Goal: Navigation & Orientation: Understand site structure

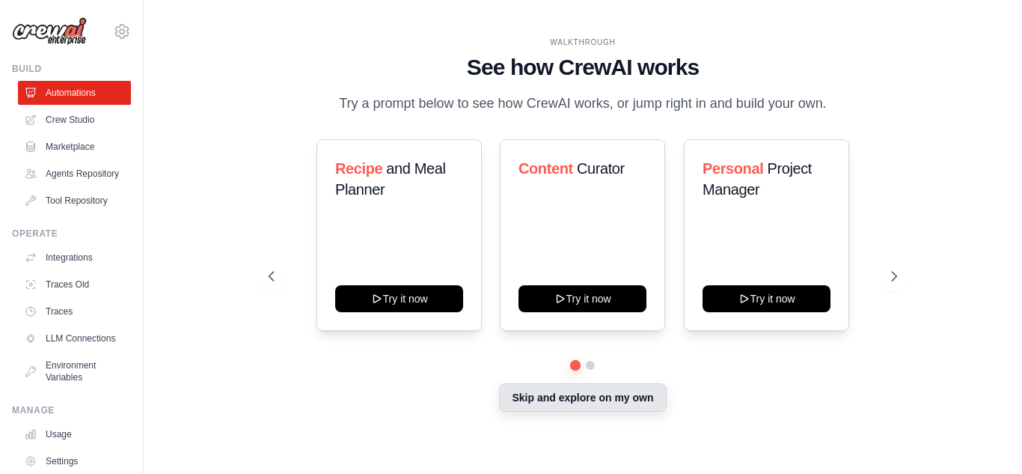
click at [608, 400] on button "Skip and explore on my own" at bounding box center [582, 397] width 167 height 28
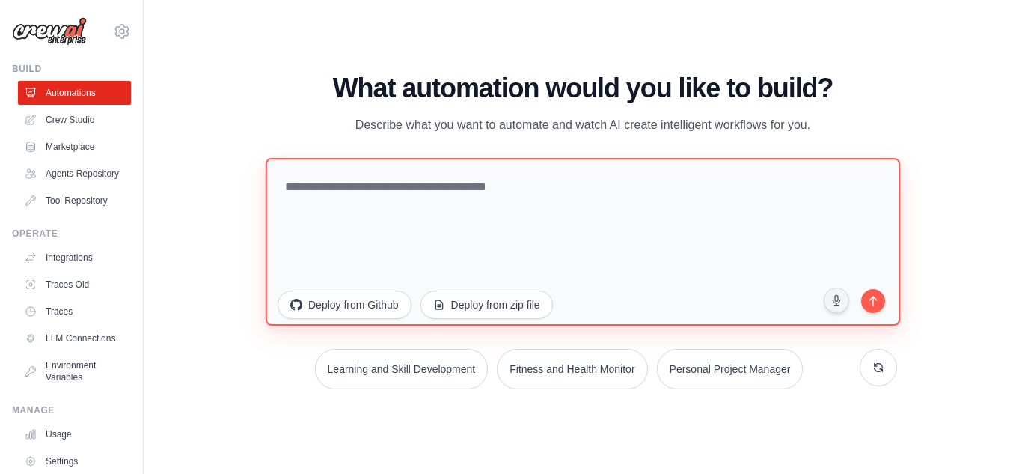
click at [640, 212] on textarea at bounding box center [583, 241] width 635 height 168
type textarea "**********"
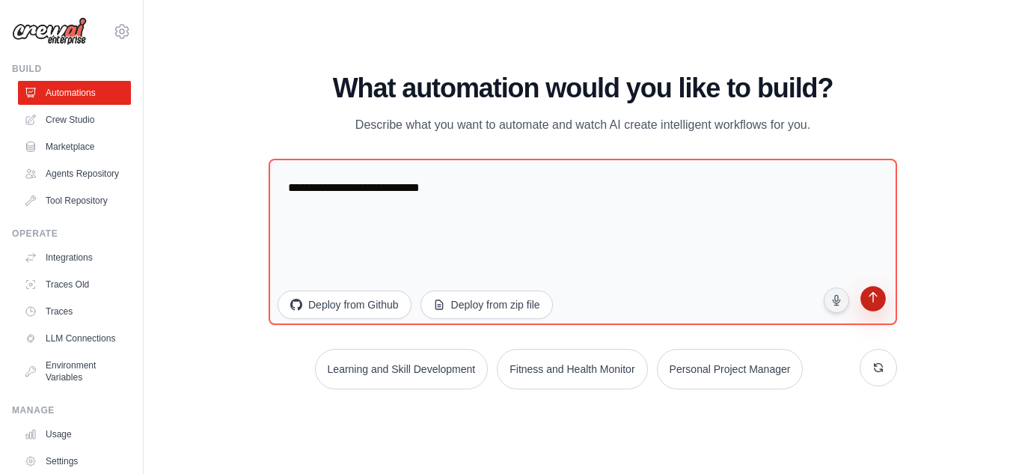
click at [879, 309] on button "submit" at bounding box center [873, 300] width 28 height 28
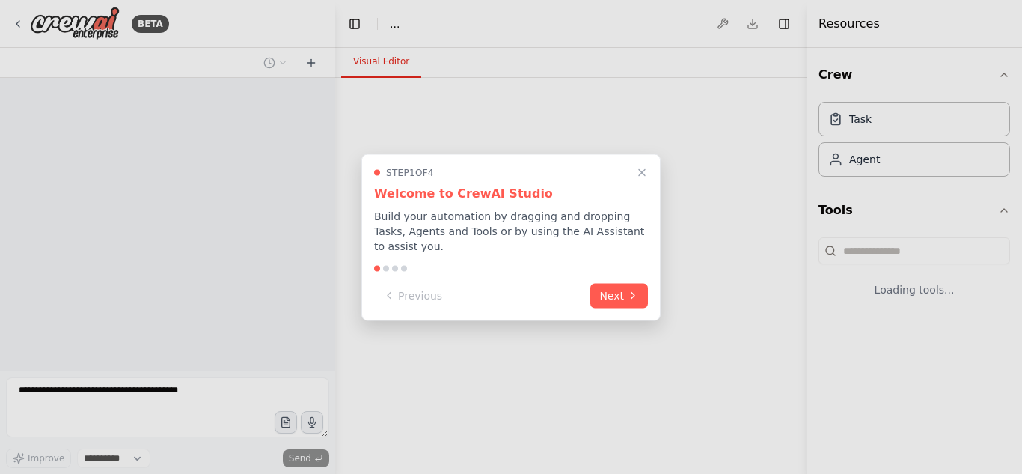
select select "****"
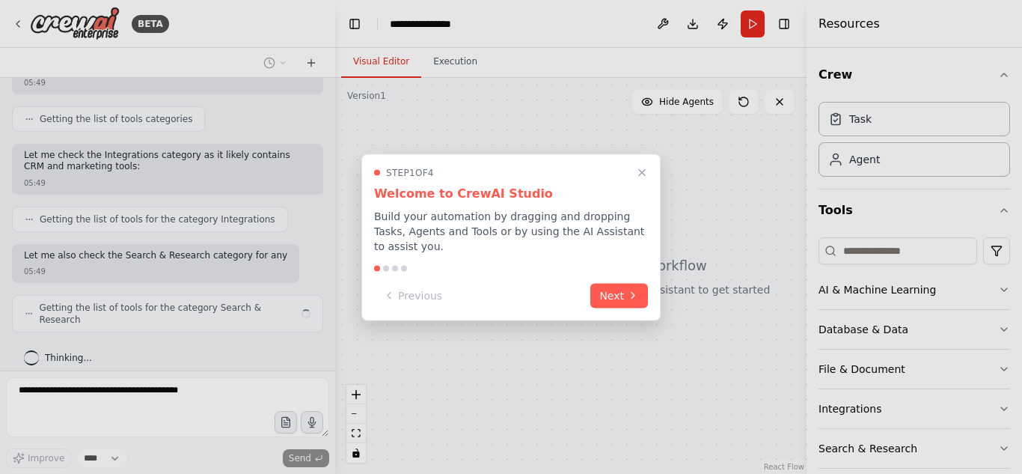
scroll to position [249, 0]
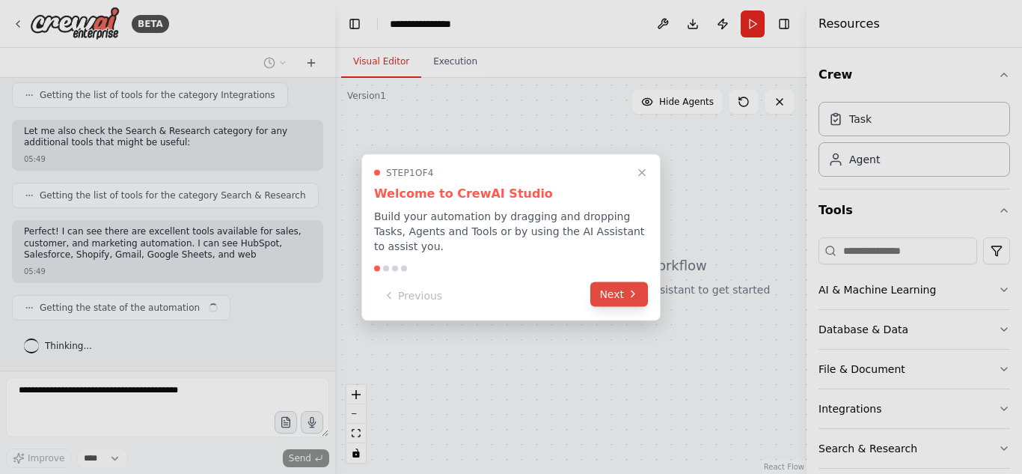
click at [621, 285] on button "Next" at bounding box center [619, 293] width 58 height 25
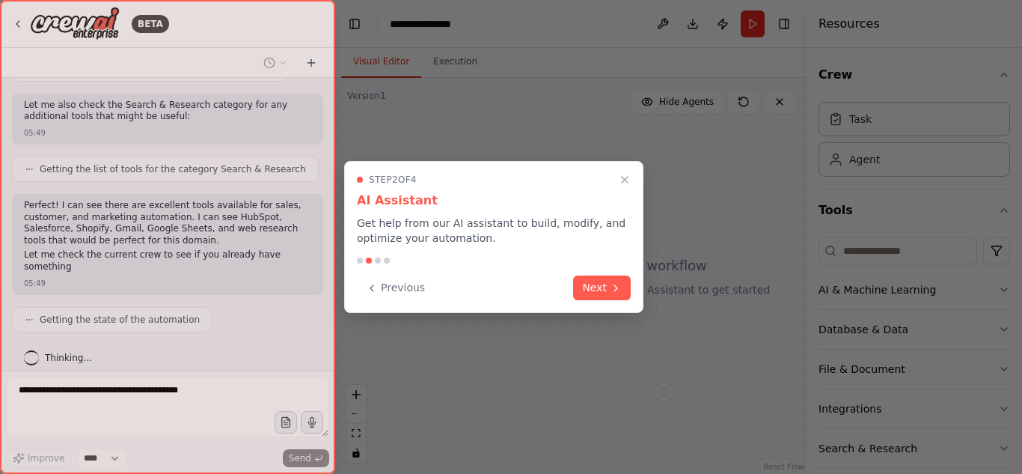
scroll to position [400, 0]
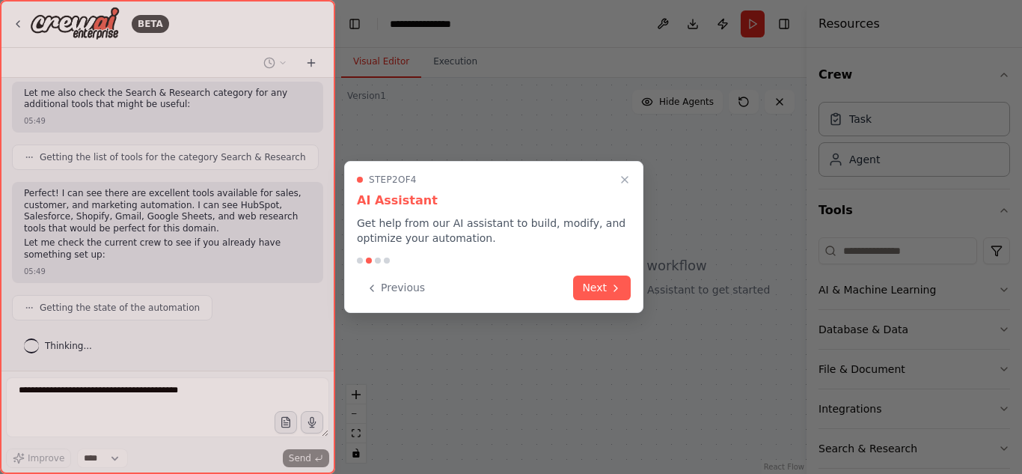
click at [621, 285] on icon at bounding box center [616, 288] width 12 height 12
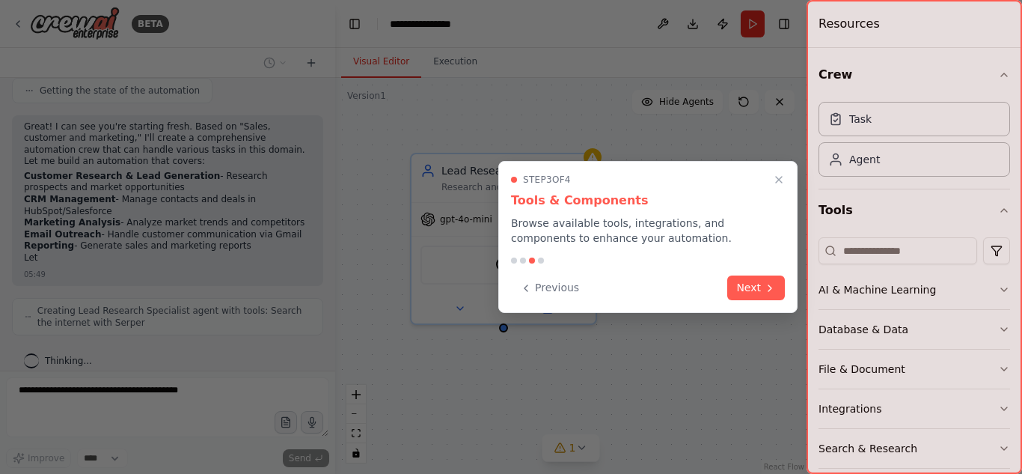
scroll to position [632, 0]
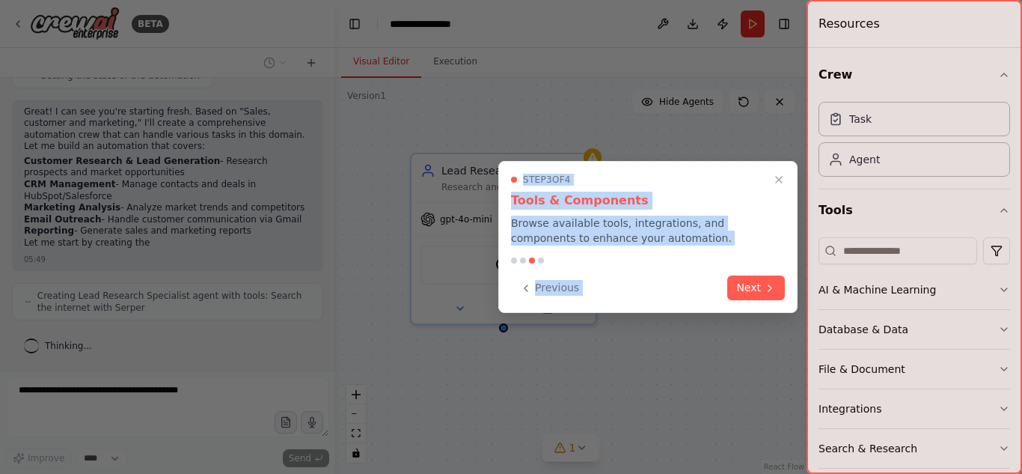
drag, startPoint x: 692, startPoint y: 275, endPoint x: 683, endPoint y: 323, distance: 49.3
click at [683, 323] on div "BETA Sales, customer and marketing 05:49 ▶ Thought process I can help you creat…" at bounding box center [511, 237] width 1022 height 474
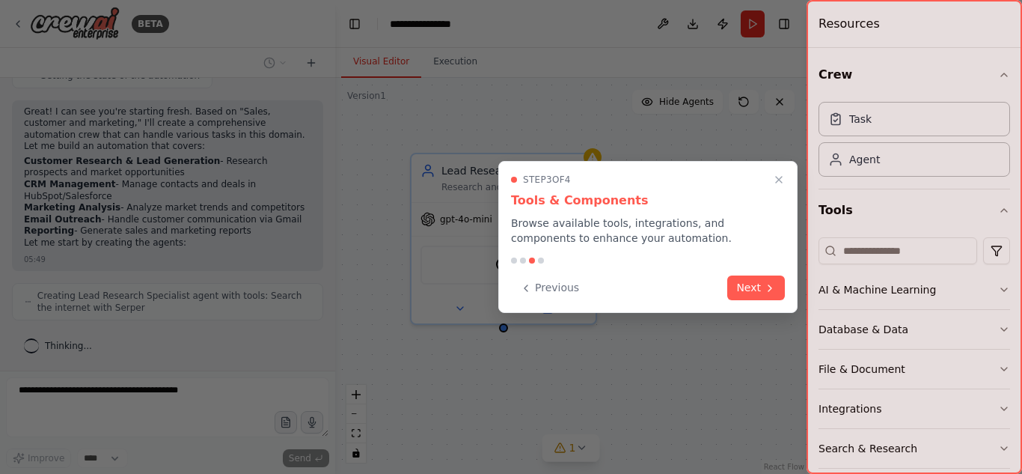
click at [690, 299] on div "Previous Next" at bounding box center [648, 287] width 274 height 25
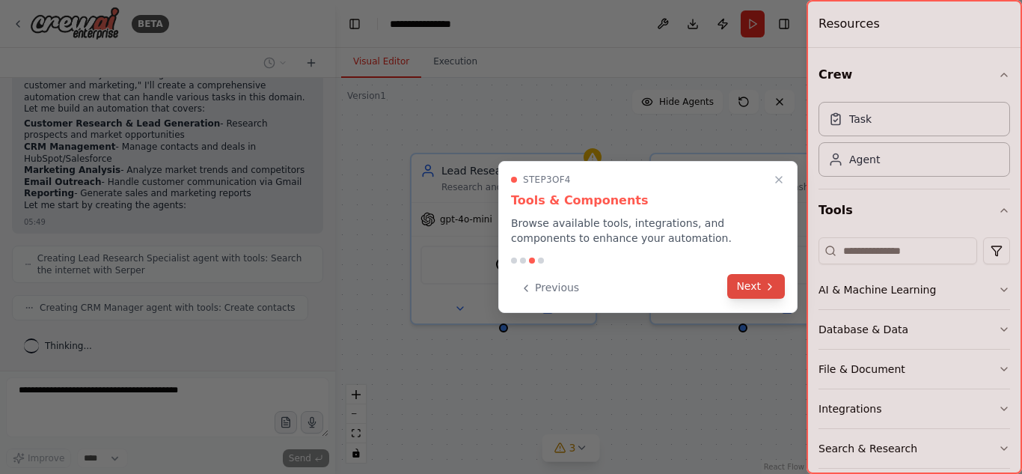
click at [751, 286] on button "Next" at bounding box center [756, 286] width 58 height 25
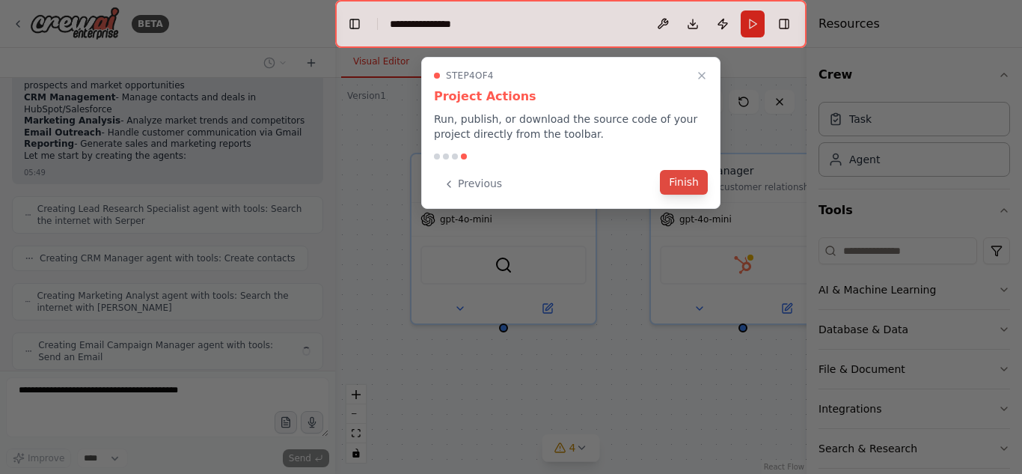
scroll to position [768, 0]
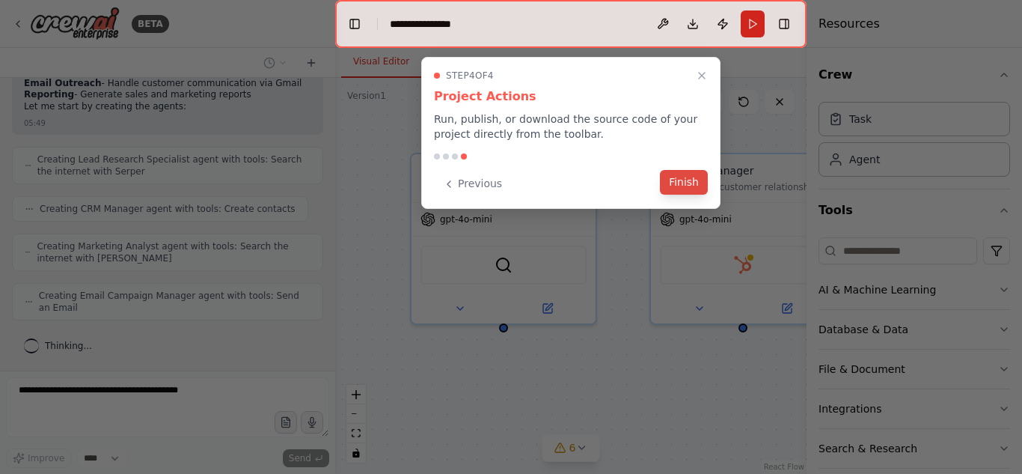
click at [681, 181] on button "Finish" at bounding box center [684, 182] width 48 height 25
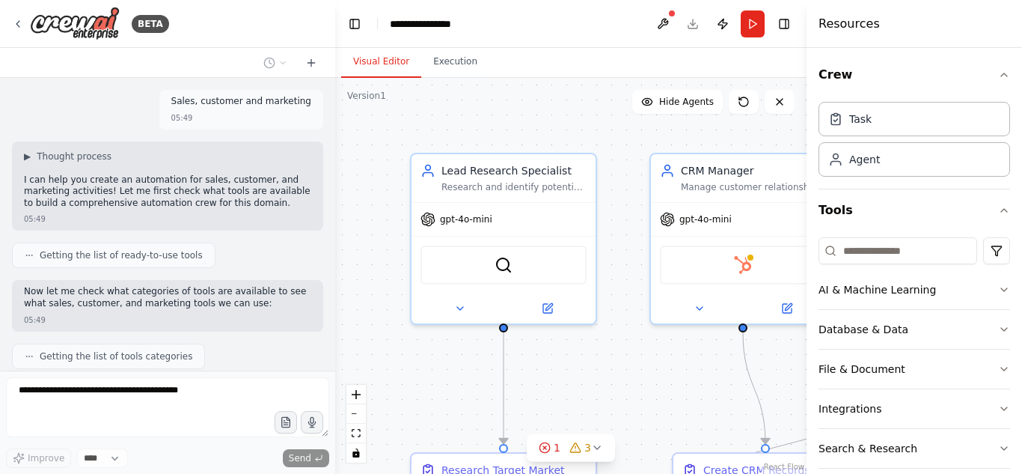
scroll to position [980, 0]
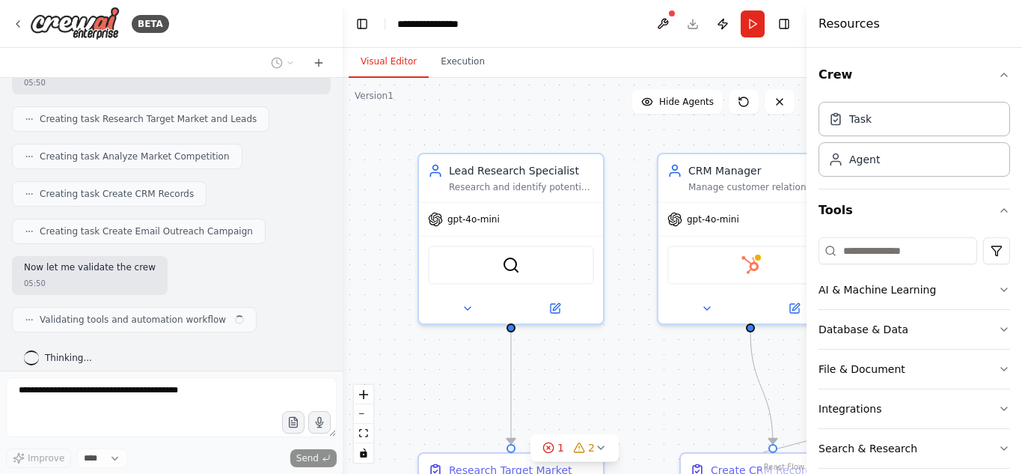
drag, startPoint x: 331, startPoint y: 319, endPoint x: 343, endPoint y: 246, distance: 73.6
click at [343, 246] on div "BETA Sales, customer and marketing 05:49 ▶ Thought process I can help you creat…" at bounding box center [511, 237] width 1022 height 474
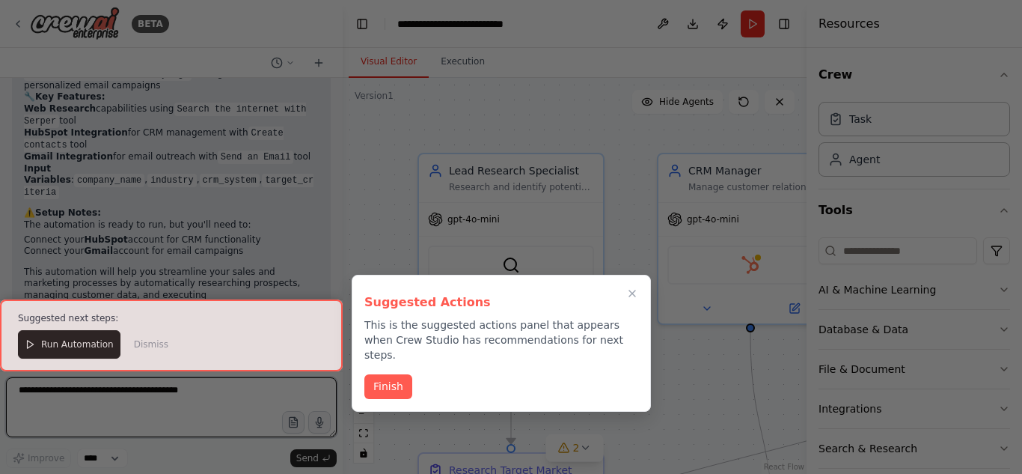
scroll to position [2063, 0]
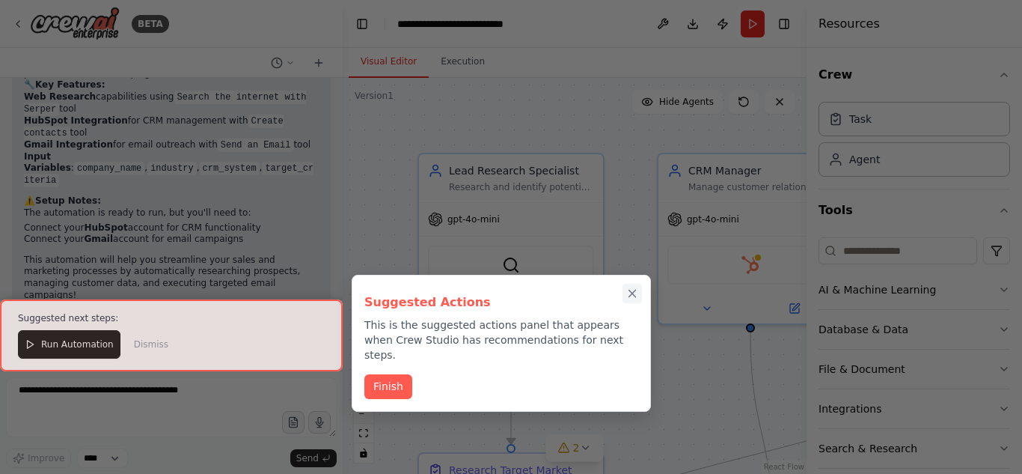
click at [635, 297] on icon "Close walkthrough" at bounding box center [632, 293] width 13 height 13
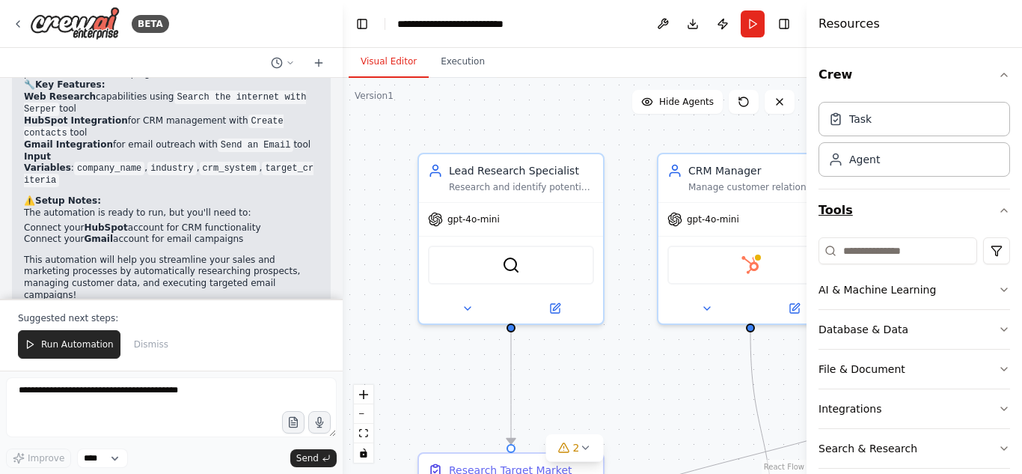
click at [998, 210] on icon "button" at bounding box center [1004, 210] width 12 height 12
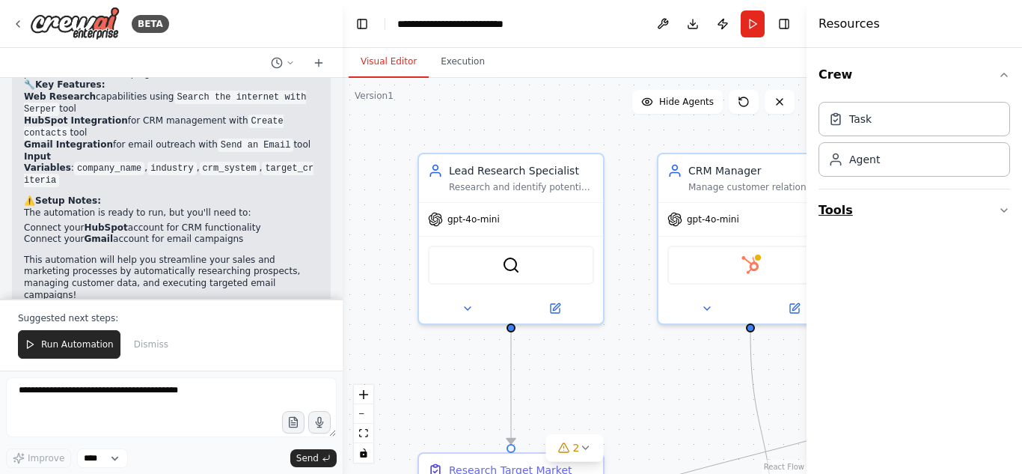
click at [995, 210] on button "Tools" at bounding box center [915, 210] width 192 height 42
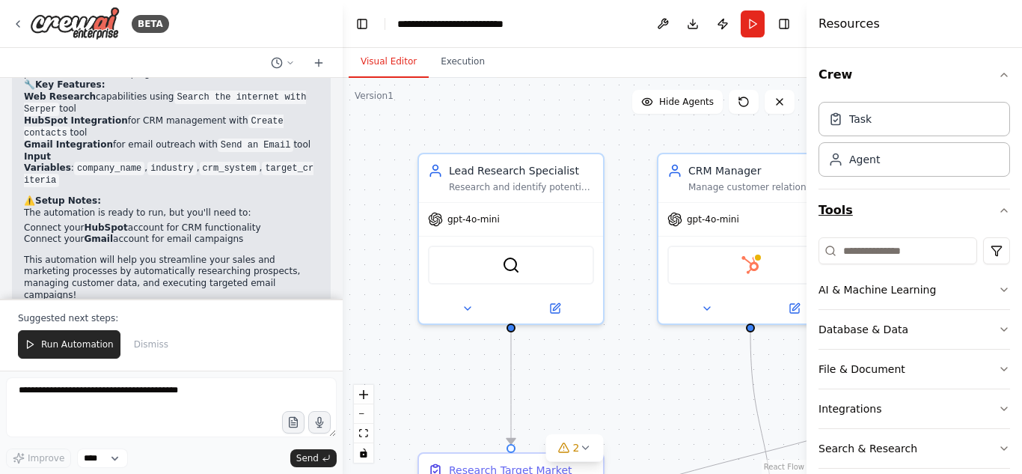
click at [998, 210] on icon "button" at bounding box center [1004, 210] width 12 height 12
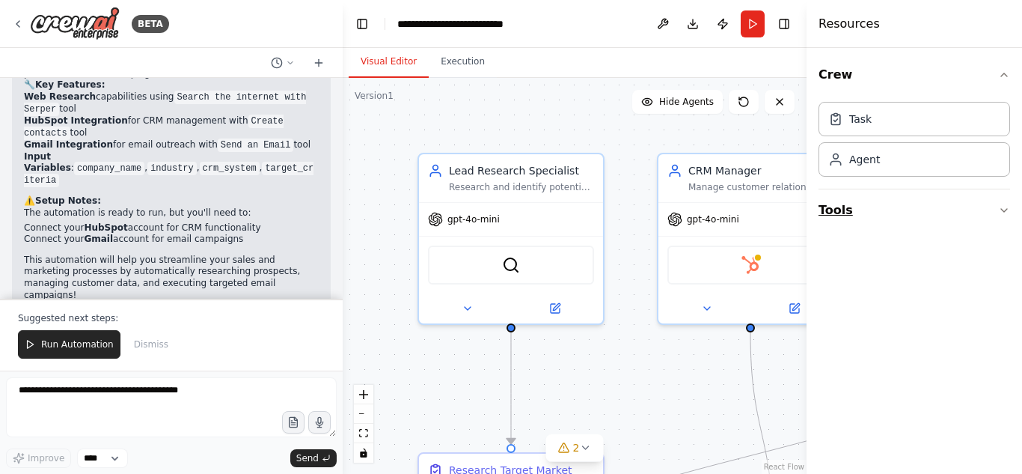
click at [989, 210] on button "Tools" at bounding box center [915, 210] width 192 height 42
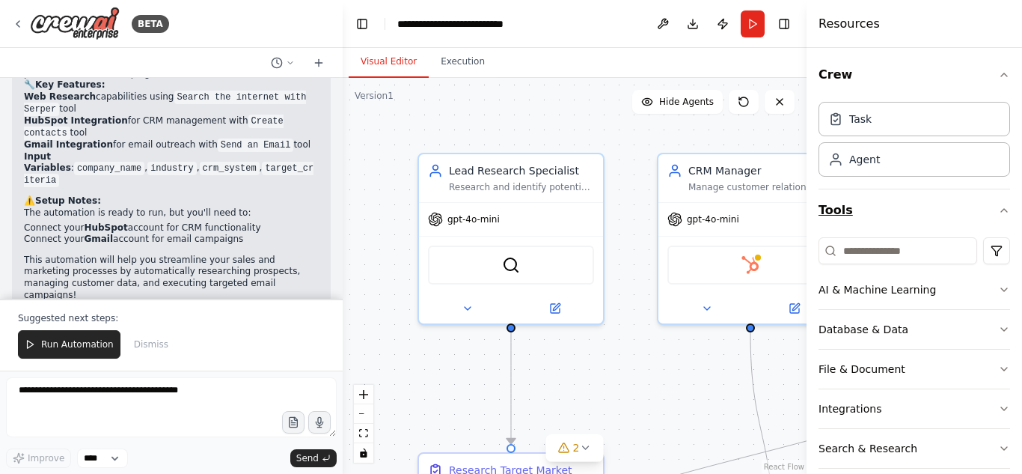
click at [998, 210] on icon "button" at bounding box center [1004, 210] width 12 height 12
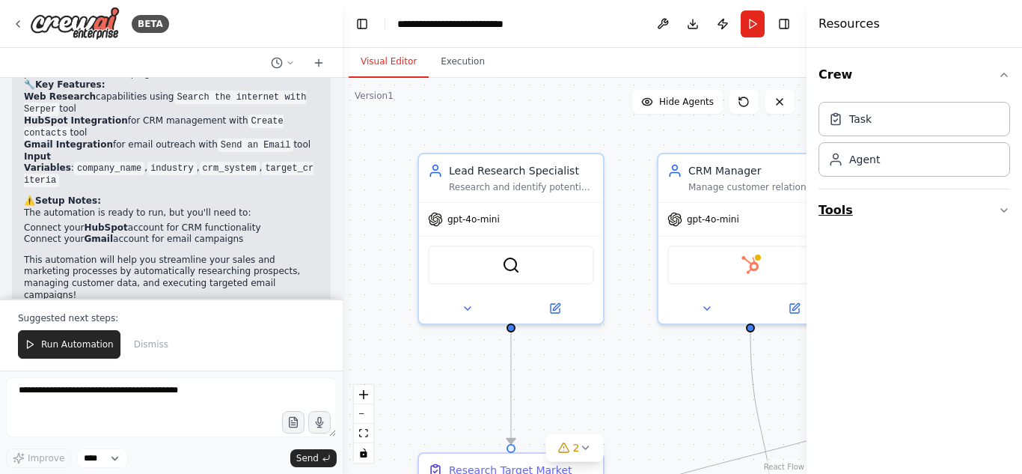
click at [1008, 211] on icon "button" at bounding box center [1004, 210] width 12 height 12
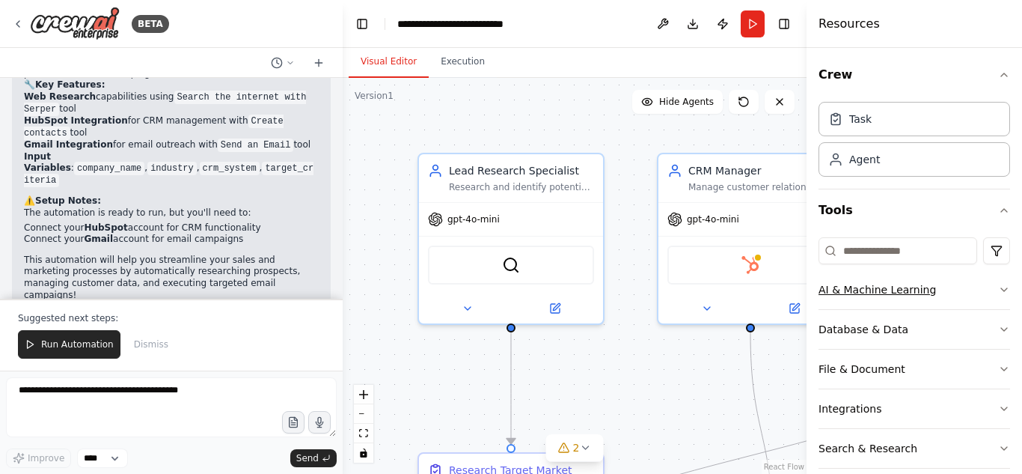
click at [998, 288] on icon "button" at bounding box center [1004, 290] width 12 height 12
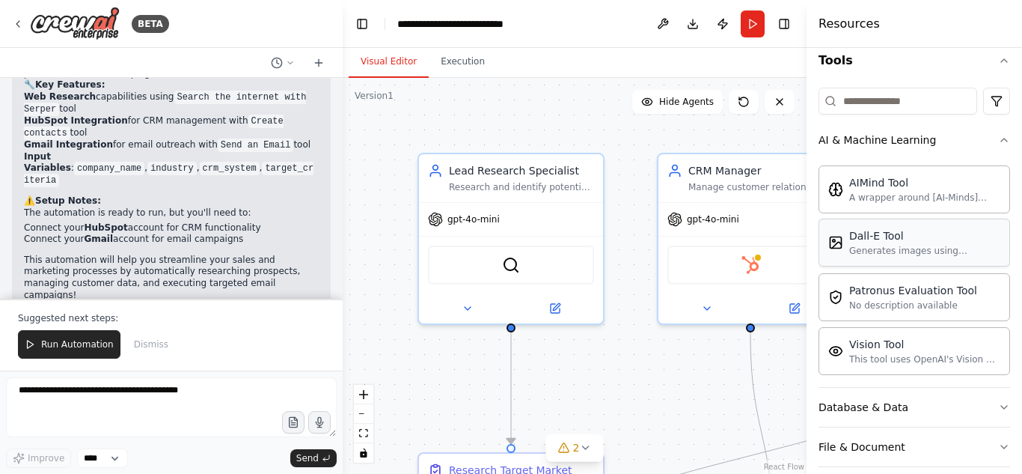
scroll to position [225, 0]
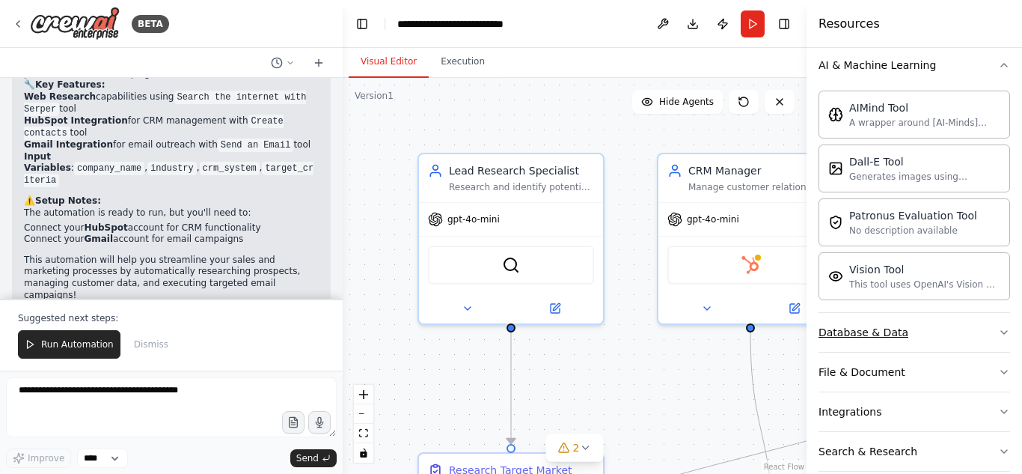
click at [998, 331] on icon "button" at bounding box center [1004, 332] width 12 height 12
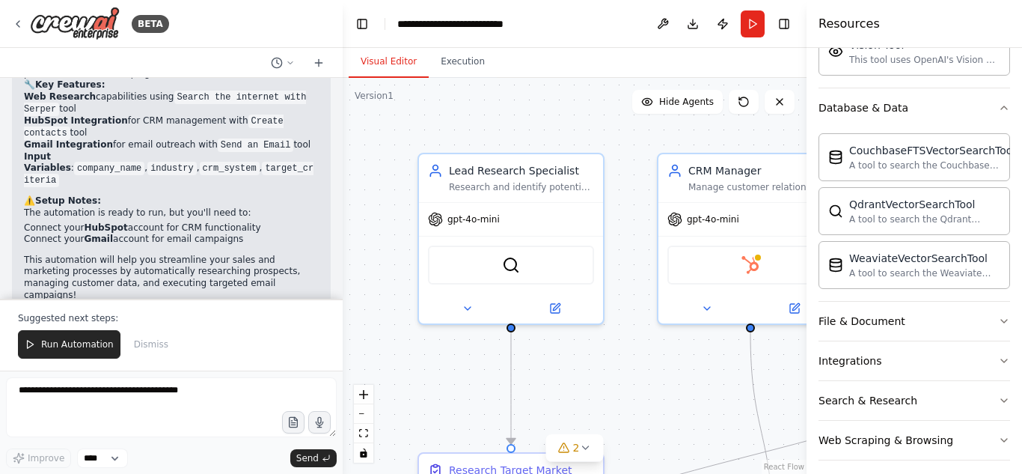
scroll to position [460, 0]
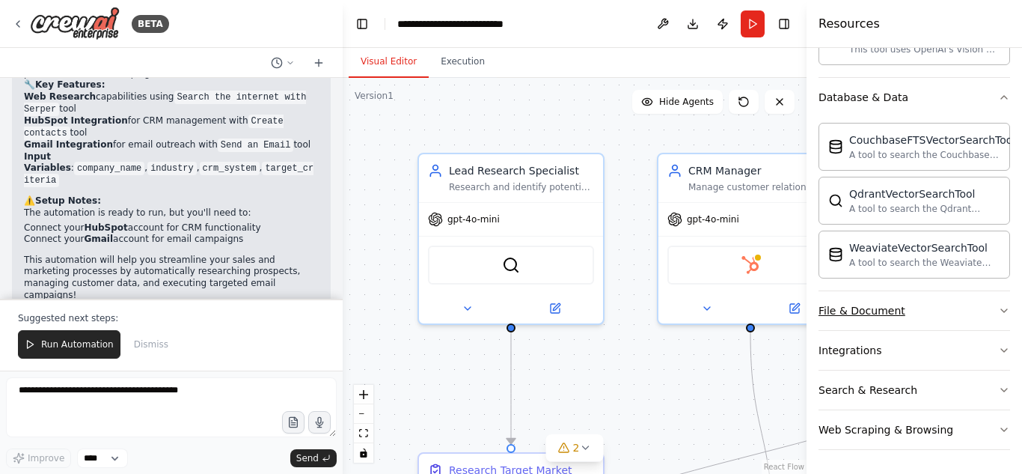
click at [998, 310] on icon "button" at bounding box center [1004, 311] width 12 height 12
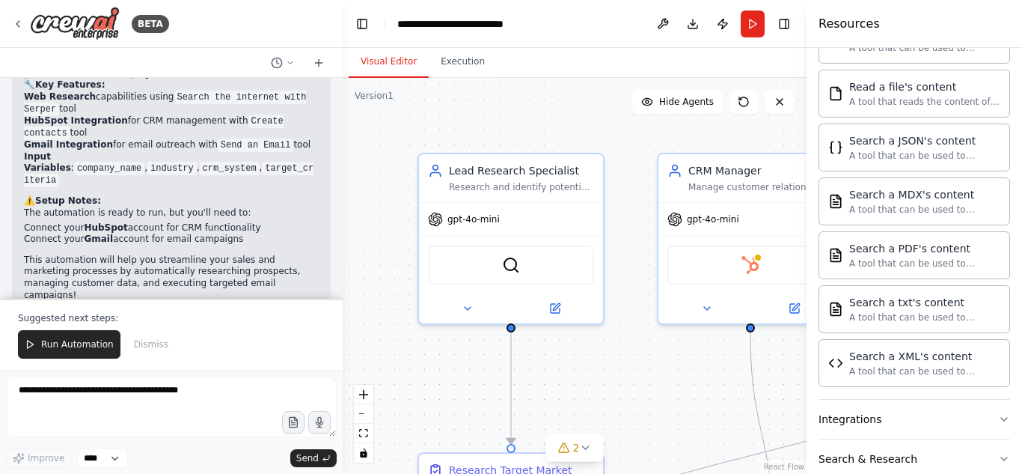
scroll to position [903, 0]
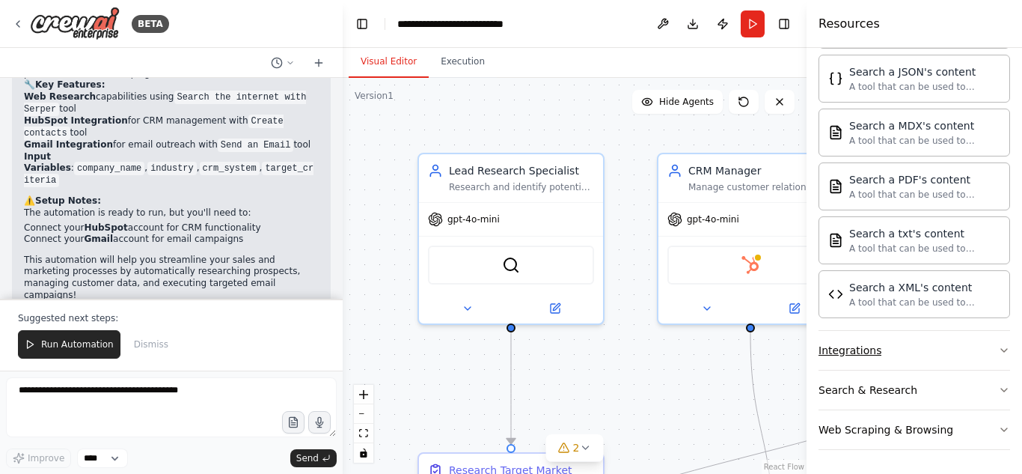
click at [998, 350] on icon "button" at bounding box center [1004, 350] width 12 height 12
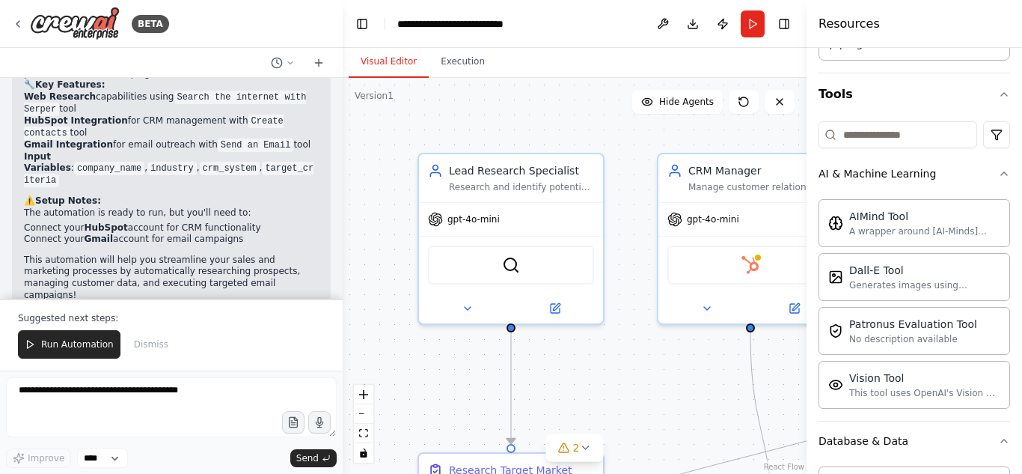
scroll to position [0, 0]
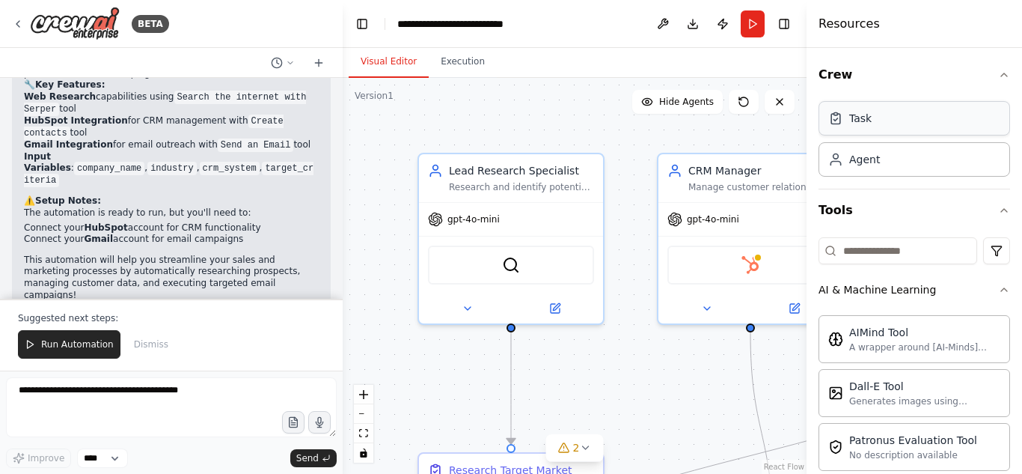
click at [854, 124] on div "Task" at bounding box center [860, 118] width 22 height 15
click at [943, 121] on div "Task" at bounding box center [915, 118] width 192 height 34
click at [924, 253] on input at bounding box center [898, 250] width 159 height 27
click at [934, 245] on input at bounding box center [898, 250] width 159 height 27
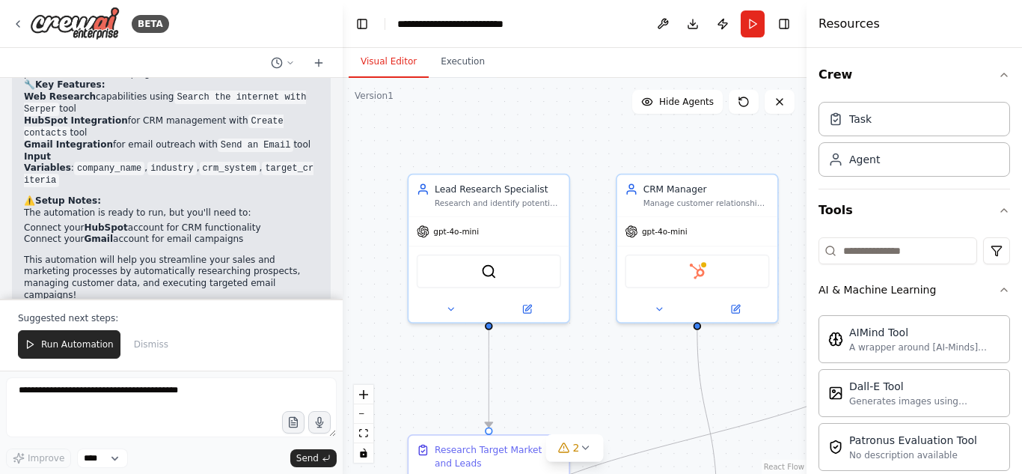
click at [621, 31] on header "**********" at bounding box center [575, 24] width 464 height 48
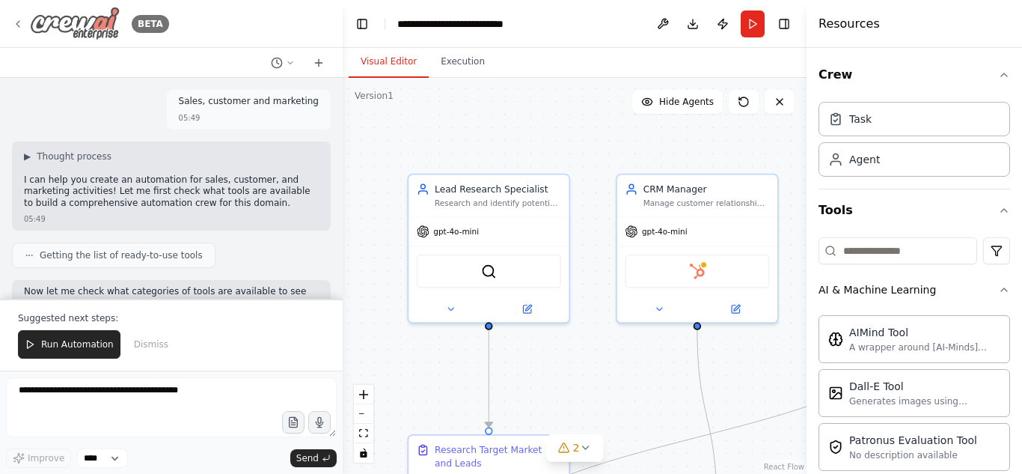
click at [16, 24] on icon at bounding box center [17, 24] width 3 height 6
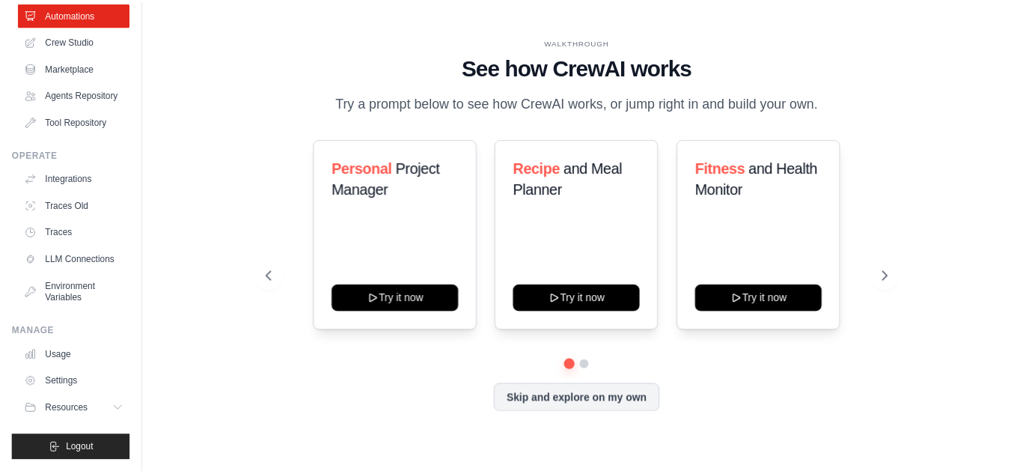
scroll to position [103, 0]
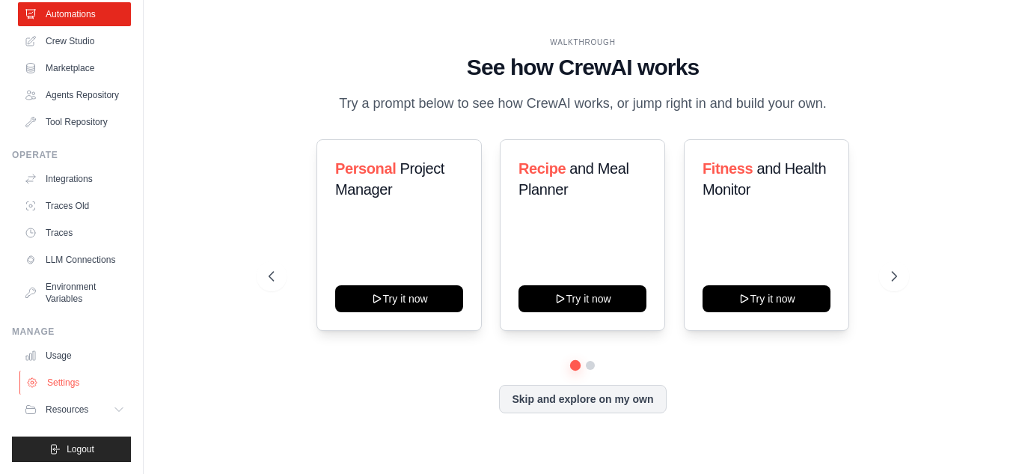
click at [85, 376] on link "Settings" at bounding box center [75, 382] width 113 height 24
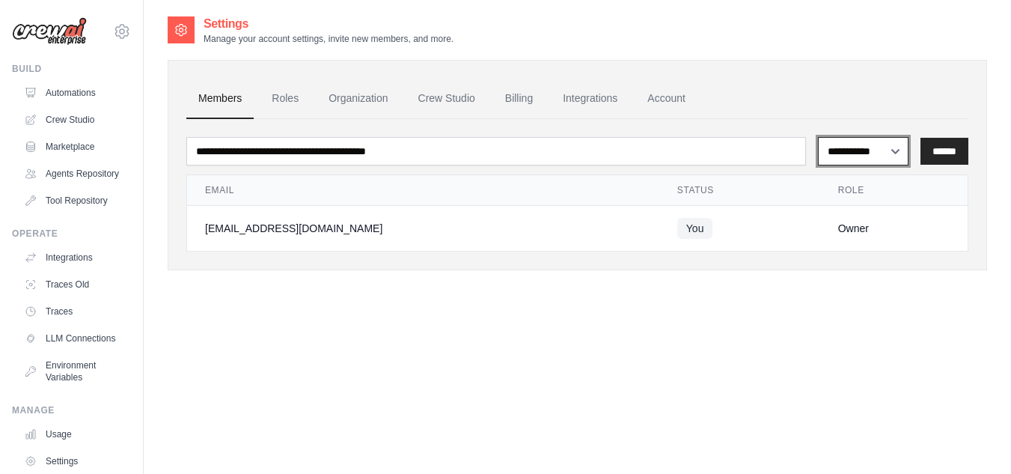
click at [897, 150] on select "**********" at bounding box center [863, 151] width 91 height 28
select select "******"
click at [818, 137] on select "**********" at bounding box center [863, 151] width 91 height 28
click at [674, 88] on link "Account" at bounding box center [666, 99] width 62 height 40
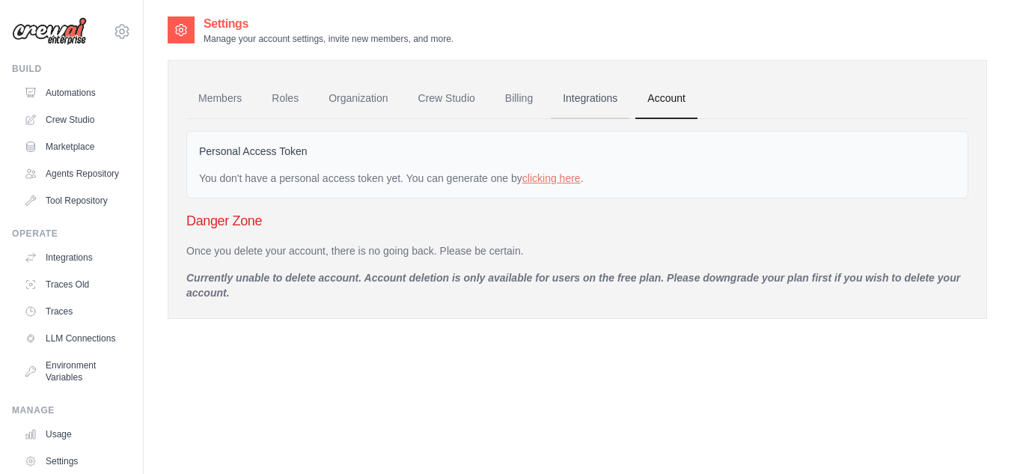
click at [604, 98] on link "Integrations" at bounding box center [590, 99] width 79 height 40
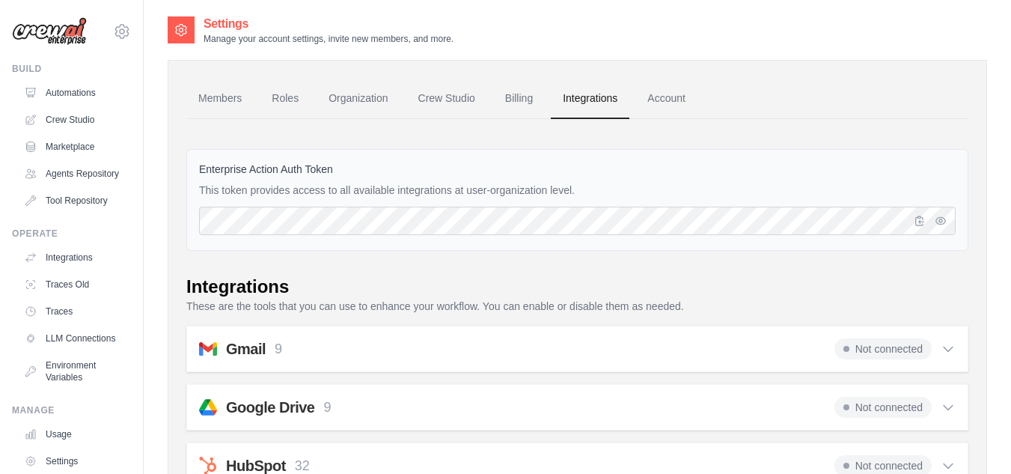
click at [460, 99] on link "Crew Studio" at bounding box center [446, 99] width 81 height 40
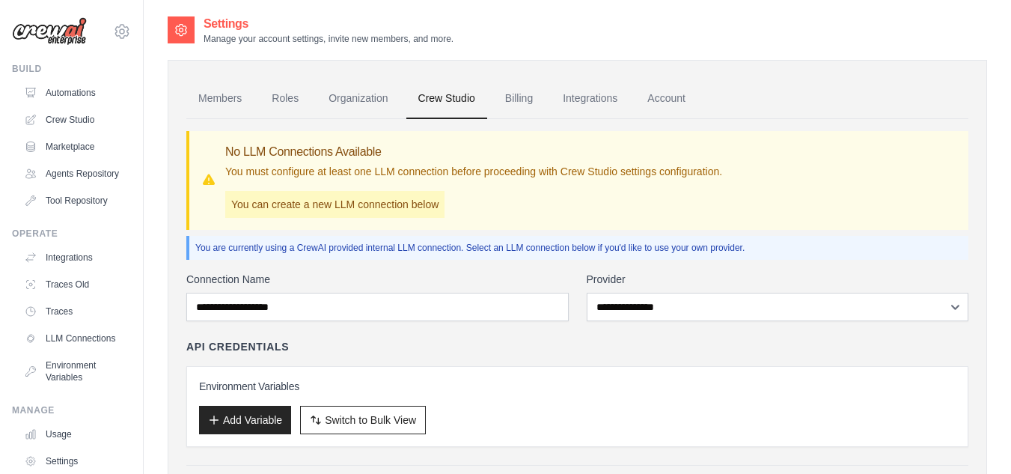
click at [739, 34] on div "Settings Manage your account settings, invite new members, and more." at bounding box center [577, 30] width 819 height 30
click at [77, 350] on link "LLM Connections" at bounding box center [75, 338] width 113 height 24
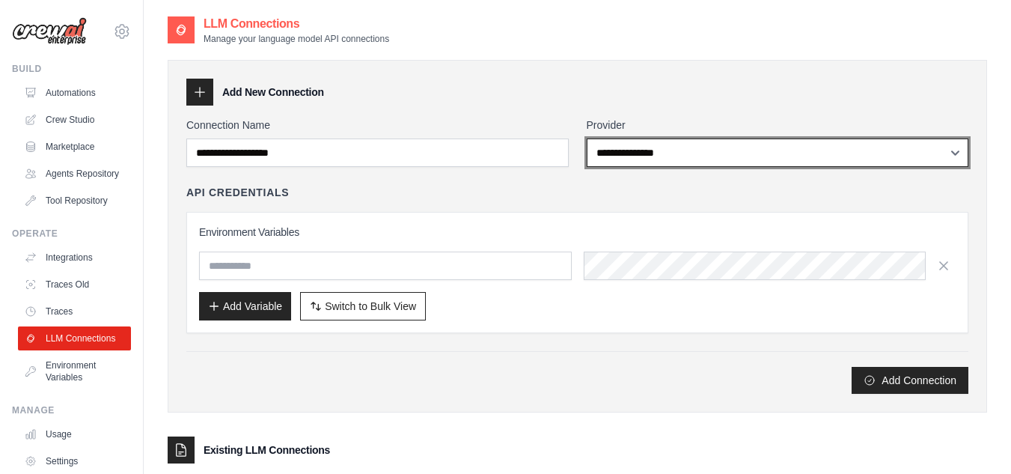
click at [959, 153] on select "**********" at bounding box center [778, 152] width 382 height 28
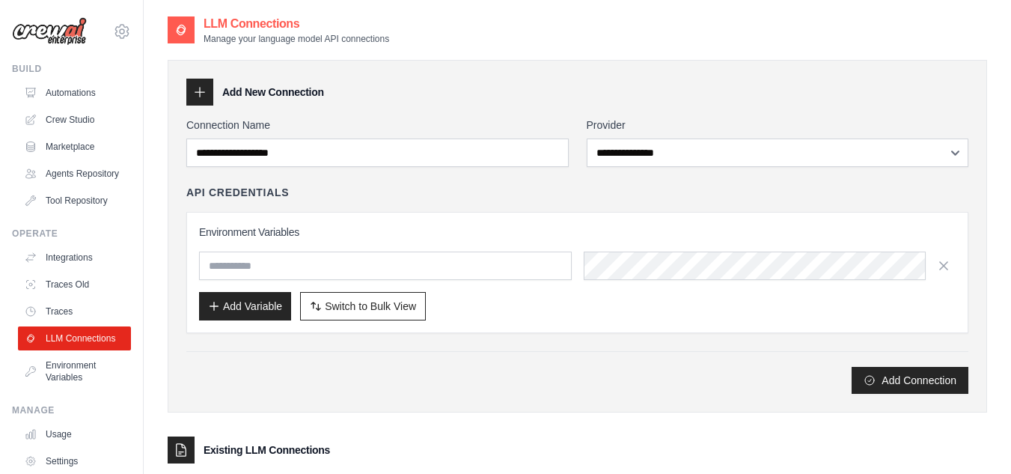
click at [382, 225] on h3 "Environment Variables" at bounding box center [577, 232] width 757 height 15
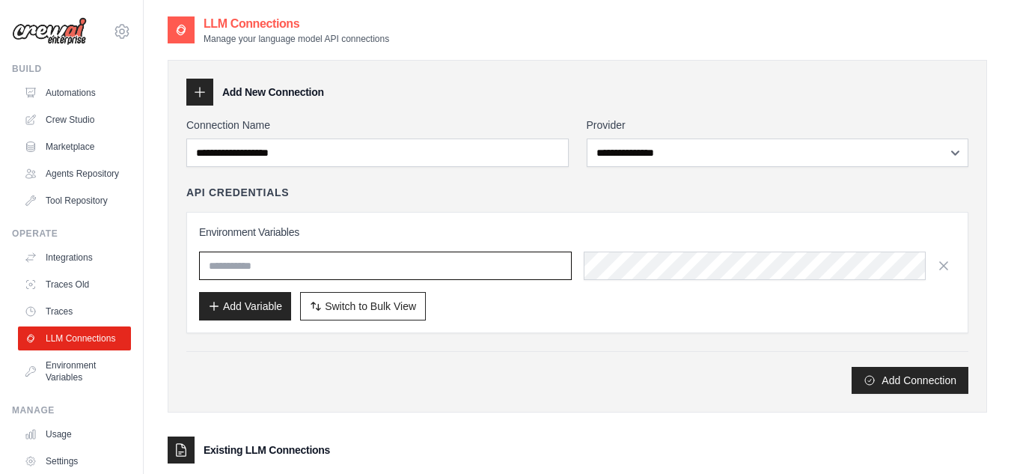
click at [567, 257] on input "text" at bounding box center [385, 265] width 373 height 28
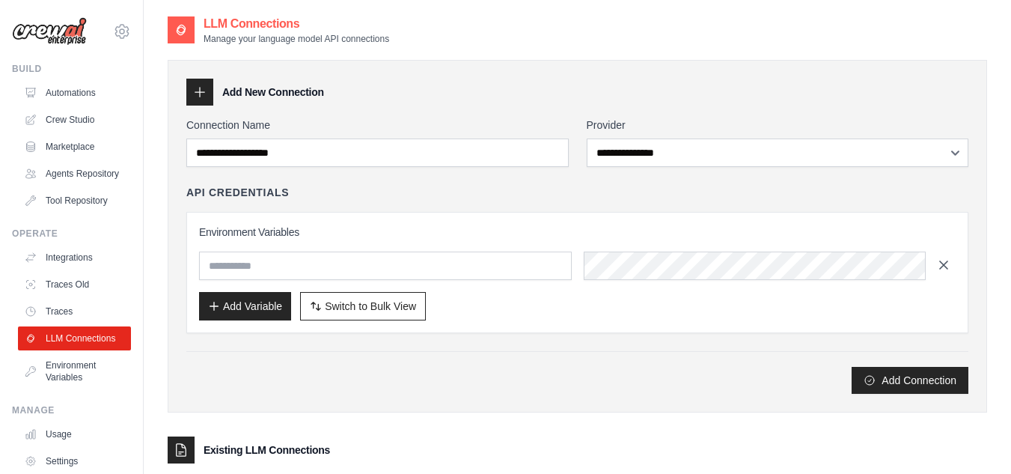
click at [941, 259] on icon "button" at bounding box center [943, 264] width 15 height 15
click at [76, 213] on link "Tool Repository" at bounding box center [75, 201] width 113 height 24
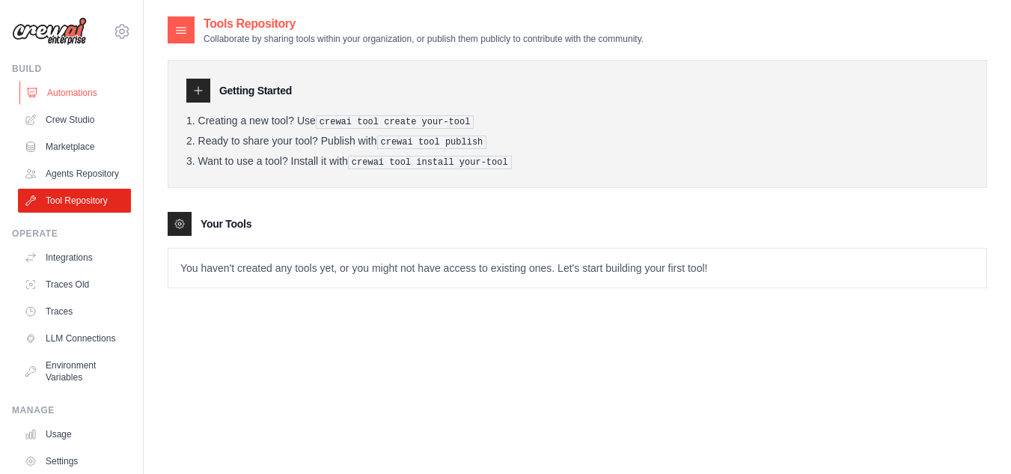
click at [78, 88] on link "Automations" at bounding box center [75, 93] width 113 height 24
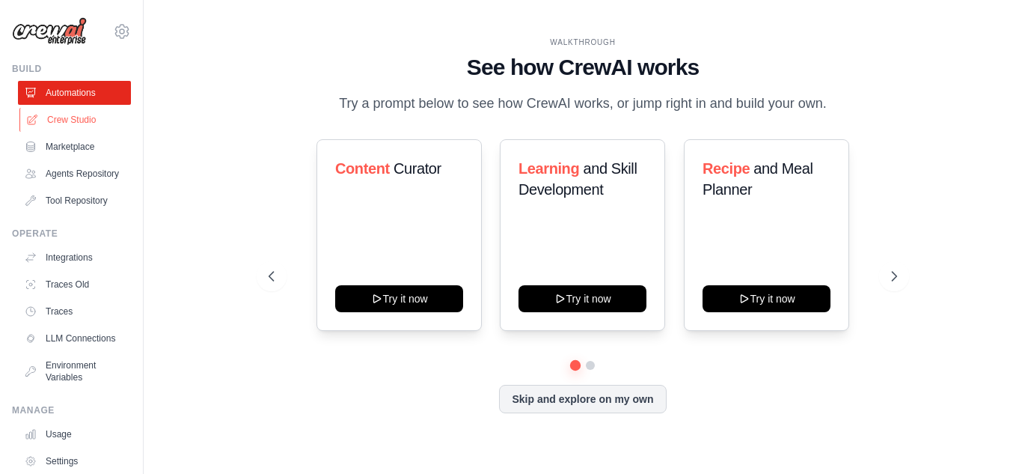
click at [78, 117] on link "Crew Studio" at bounding box center [75, 120] width 113 height 24
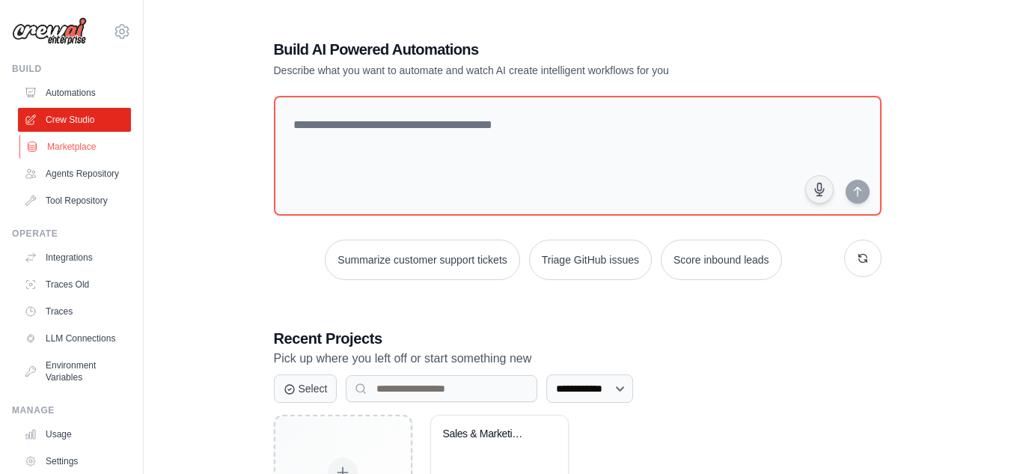
click at [86, 148] on link "Marketplace" at bounding box center [75, 147] width 113 height 24
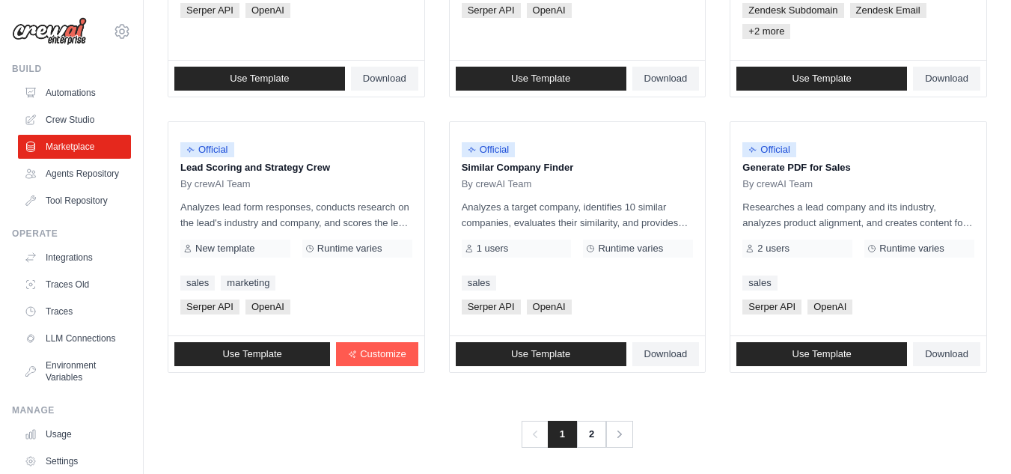
scroll to position [955, 0]
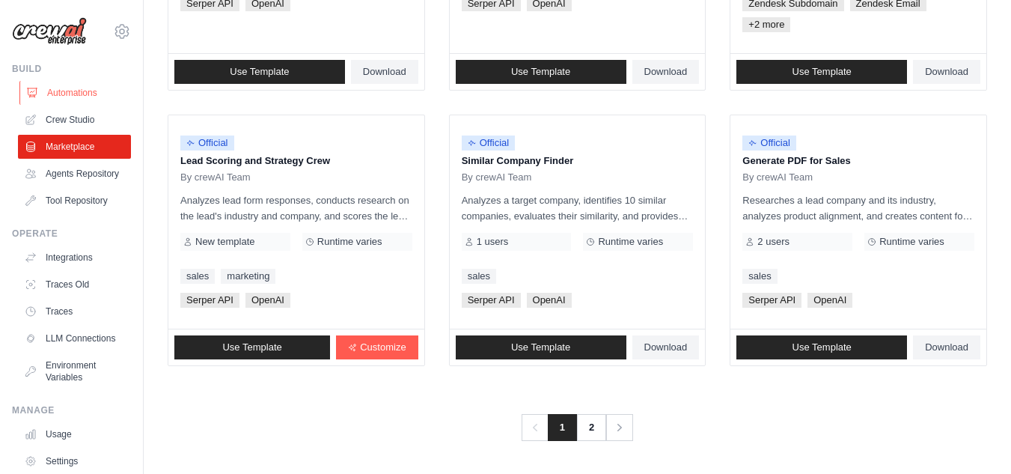
click at [88, 89] on link "Automations" at bounding box center [75, 93] width 113 height 24
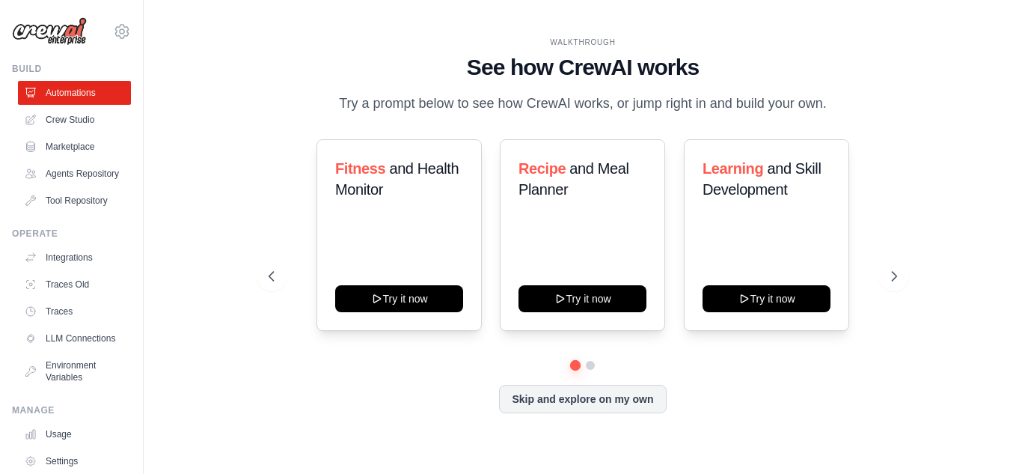
drag, startPoint x: 381, startPoint y: 207, endPoint x: 316, endPoint y: 154, distance: 83.6
click at [377, 208] on div "Fitness and Health Monitor" at bounding box center [399, 185] width 128 height 54
click at [114, 28] on icon at bounding box center [122, 31] width 18 height 18
click at [292, 34] on div "WALKTHROUGH See how [PERSON_NAME] works Try a prompt below to see how [PERSON_N…" at bounding box center [583, 237] width 831 height 444
click at [113, 24] on icon at bounding box center [122, 31] width 18 height 18
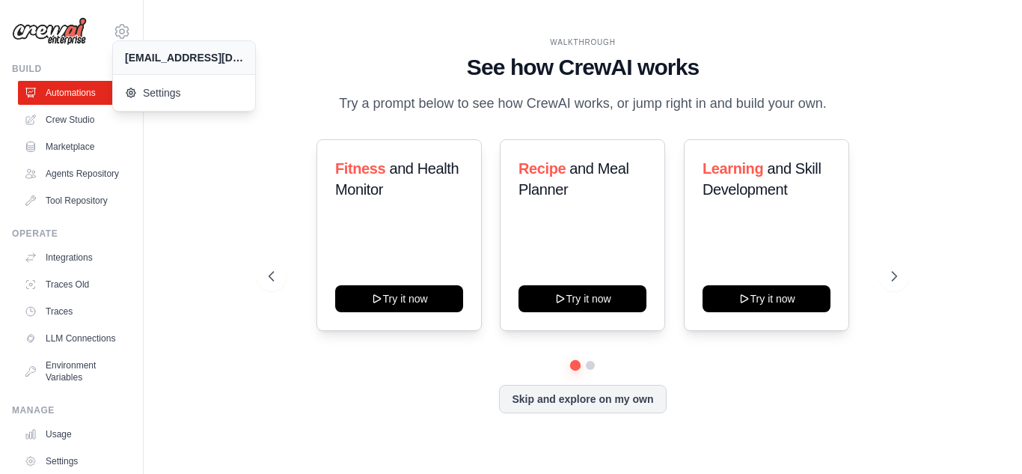
click at [279, 14] on main "WALKTHROUGH See how [PERSON_NAME] works Try a prompt below to see how [PERSON_N…" at bounding box center [583, 237] width 879 height 474
